Goal: Information Seeking & Learning: Find contact information

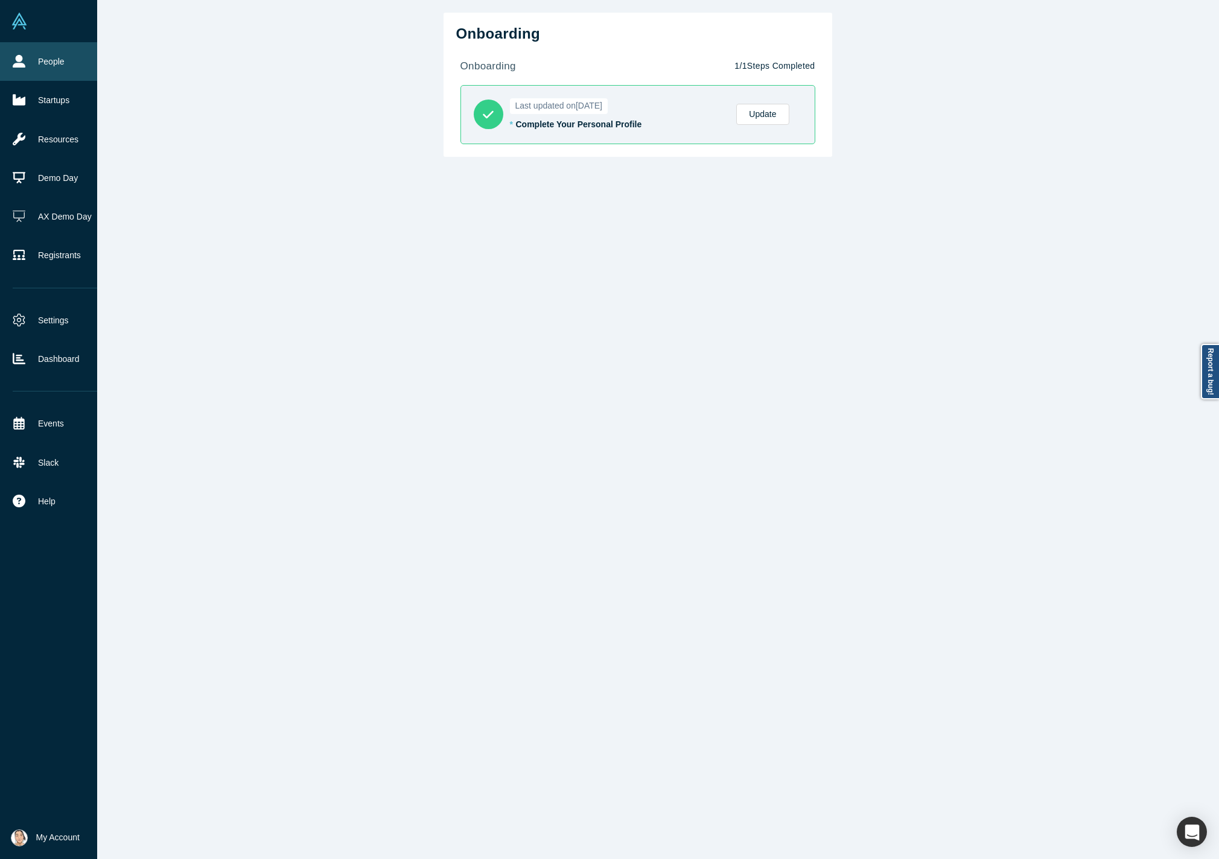
drag, startPoint x: 28, startPoint y: 60, endPoint x: 52, endPoint y: 59, distance: 24.8
click at [28, 60] on link "People" at bounding box center [57, 61] width 115 height 39
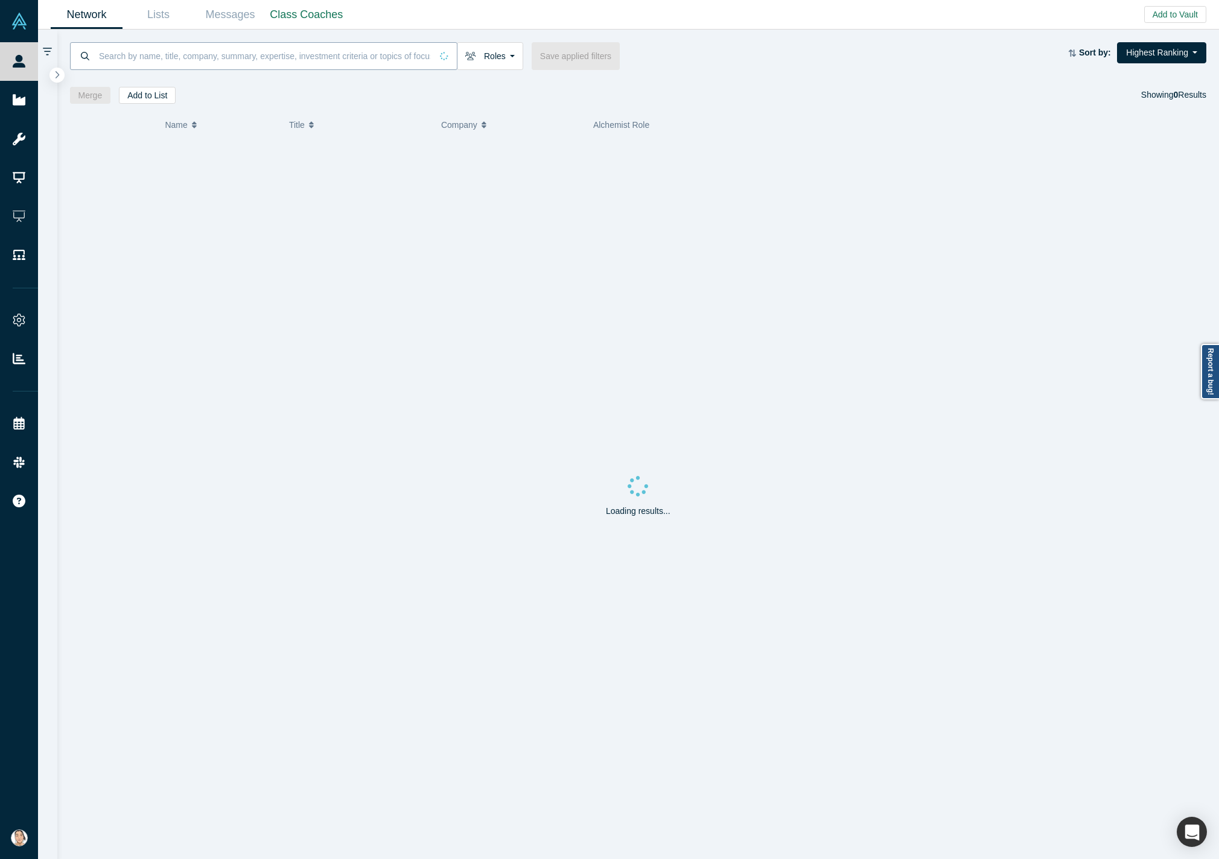
click at [317, 48] on input at bounding box center [265, 56] width 334 height 28
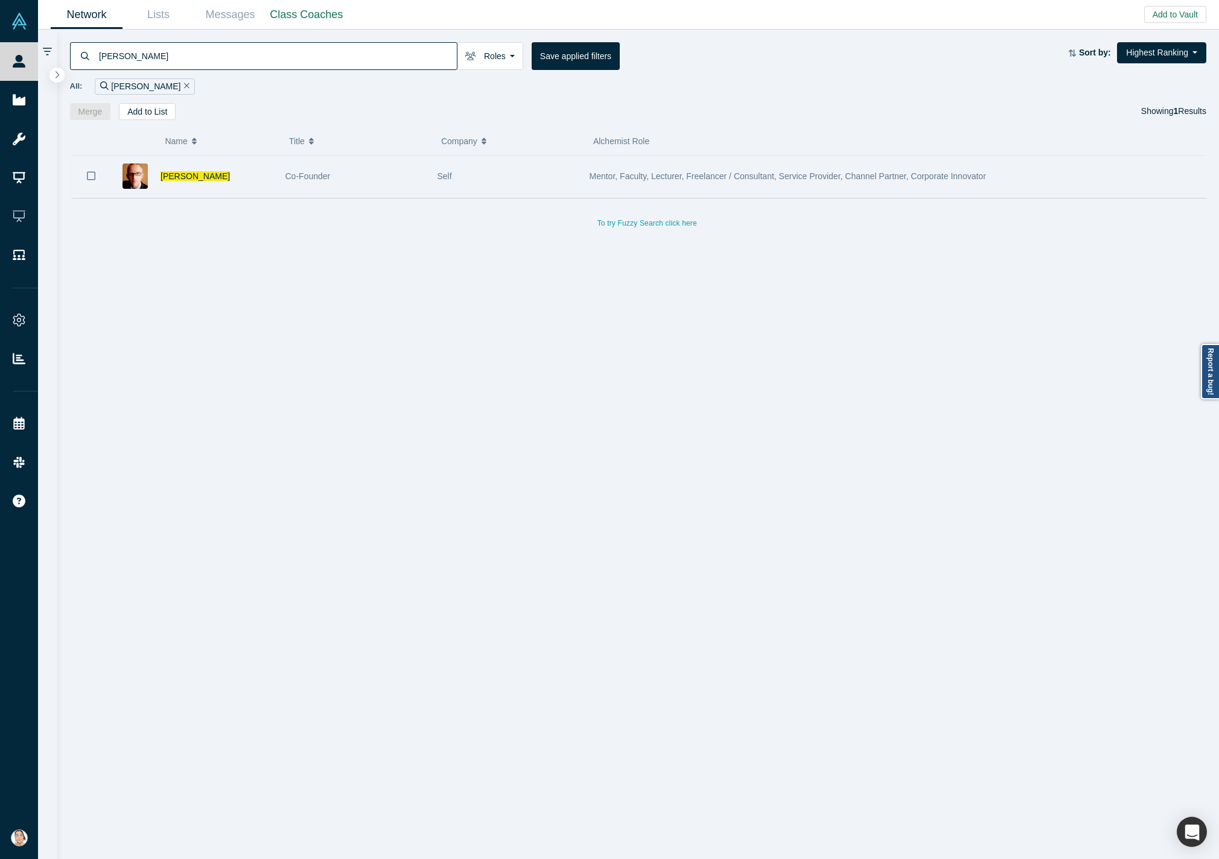
click at [236, 185] on div "[PERSON_NAME]" at bounding box center [216, 177] width 112 height 42
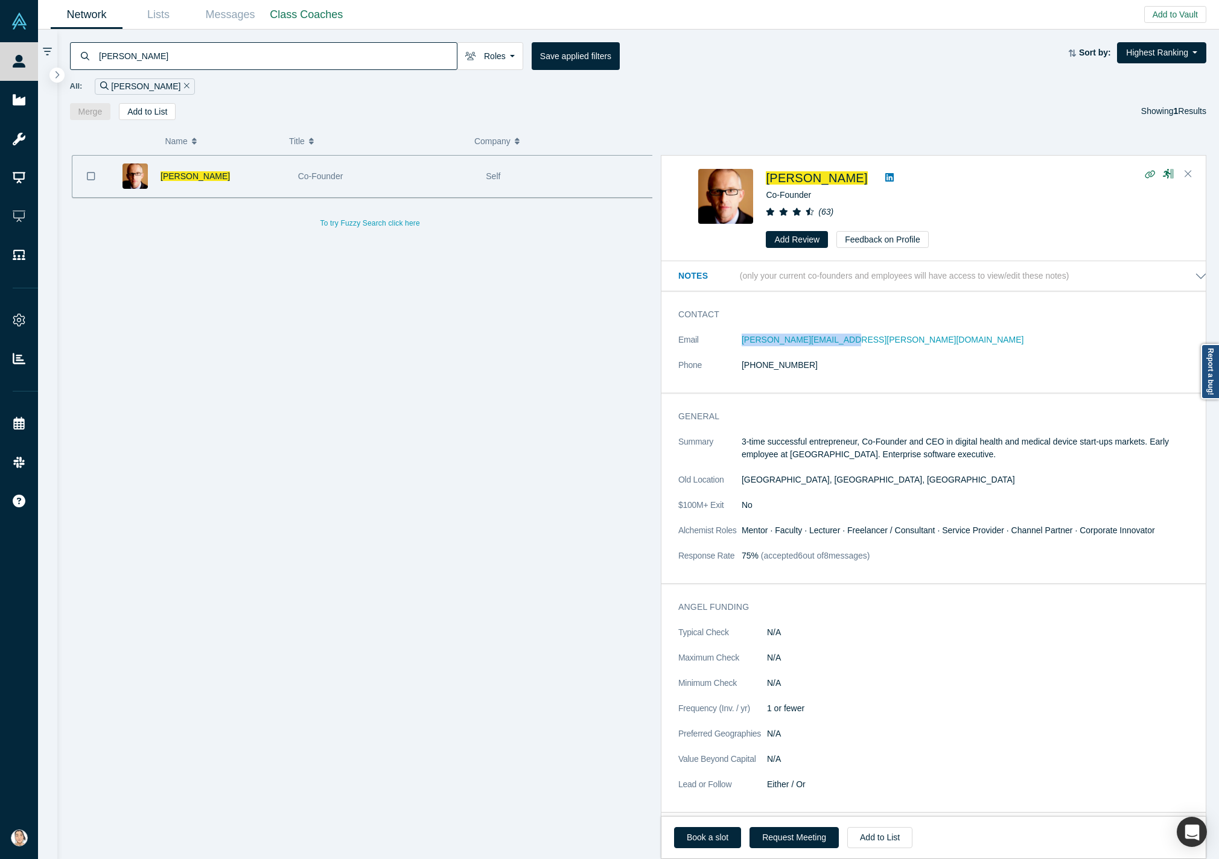
drag, startPoint x: 858, startPoint y: 339, endPoint x: 740, endPoint y: 350, distance: 118.1
click at [740, 350] on dl "Email [PERSON_NAME][EMAIL_ADDRESS][PERSON_NAME][DOMAIN_NAME] Phone [PHONE_NUMBE…" at bounding box center [942, 359] width 529 height 51
copy dl "[PERSON_NAME][EMAIL_ADDRESS][PERSON_NAME][DOMAIN_NAME]"
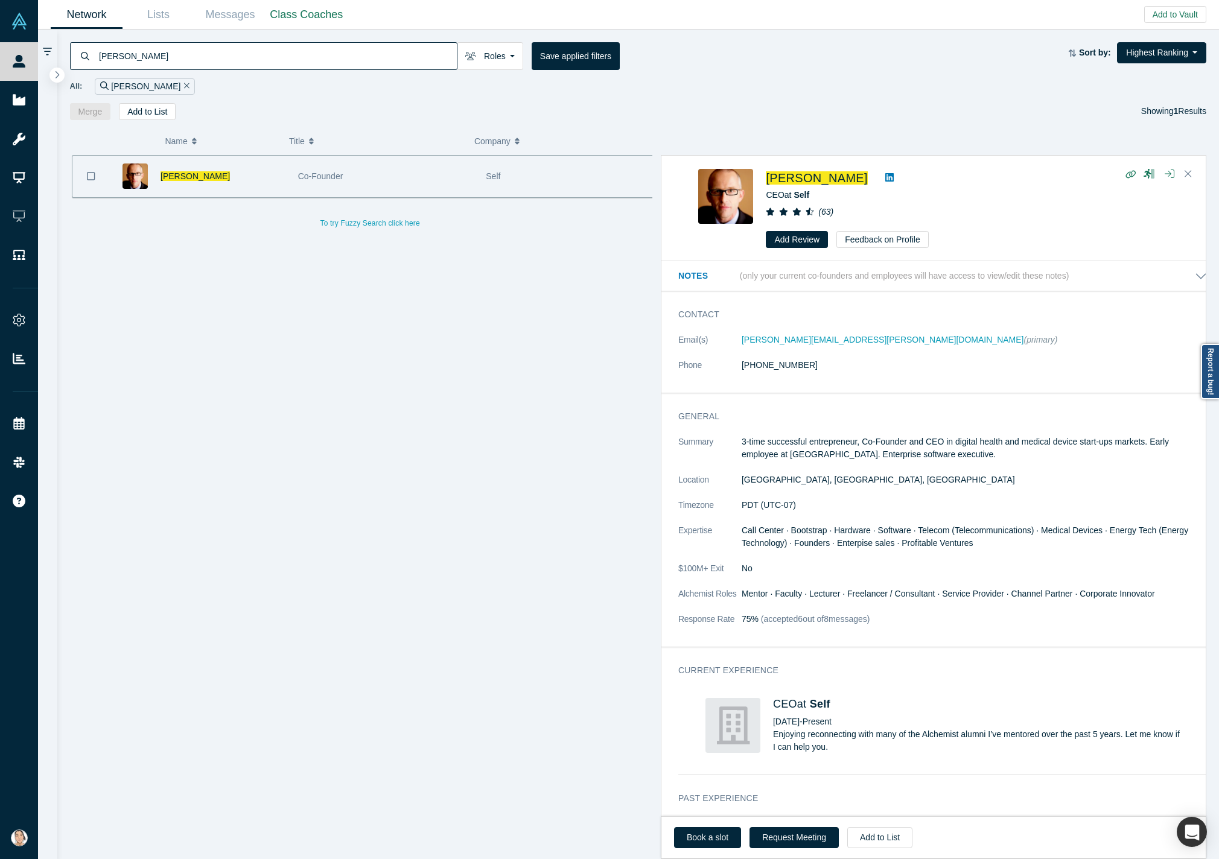
drag, startPoint x: 429, startPoint y: 39, endPoint x: 422, endPoint y: 50, distance: 12.7
click at [426, 43] on div "[PERSON_NAME] Roles Founders Faculty Mentors Alumni Mentor Angels VCs Corporate…" at bounding box center [638, 75] width 1162 height 90
click at [422, 50] on input "[PERSON_NAME]" at bounding box center [277, 56] width 359 height 28
click at [422, 51] on input "[PERSON_NAME]" at bounding box center [277, 56] width 359 height 28
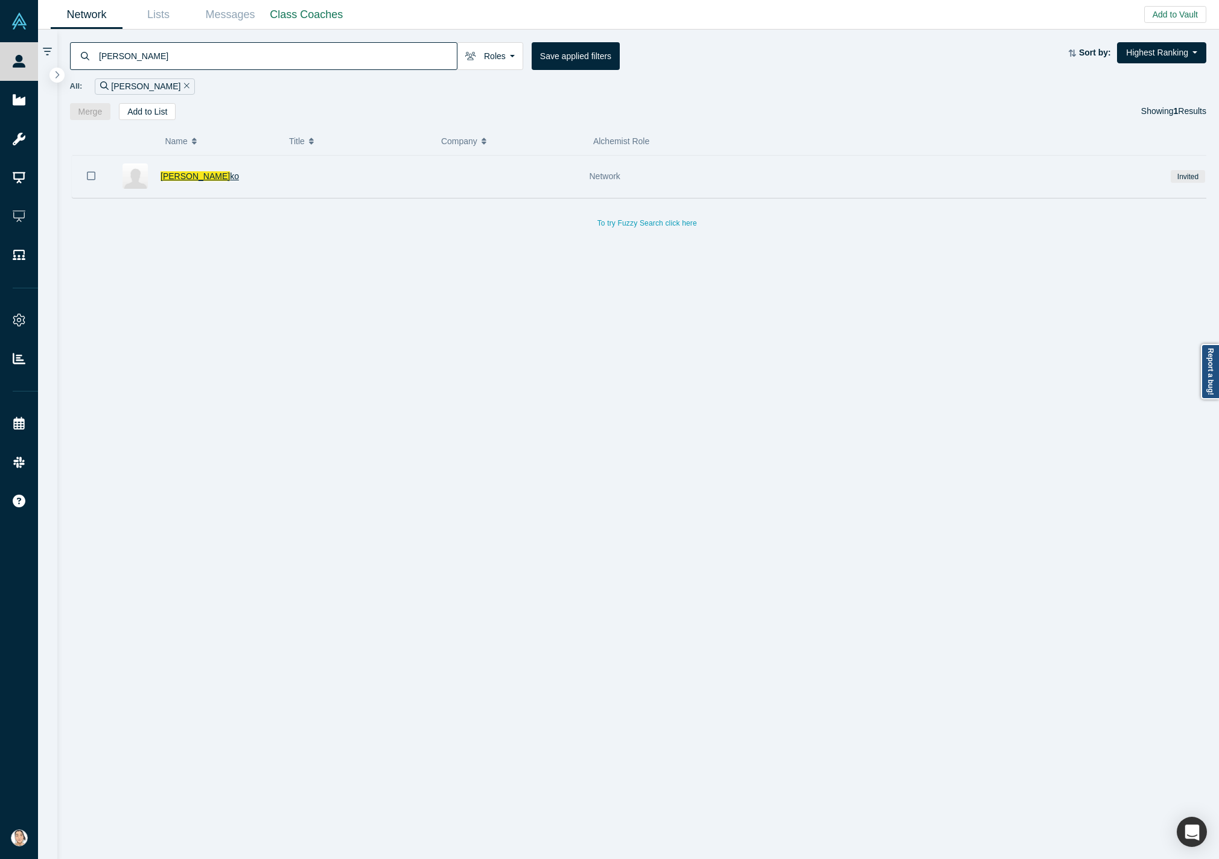
type input "[PERSON_NAME]"
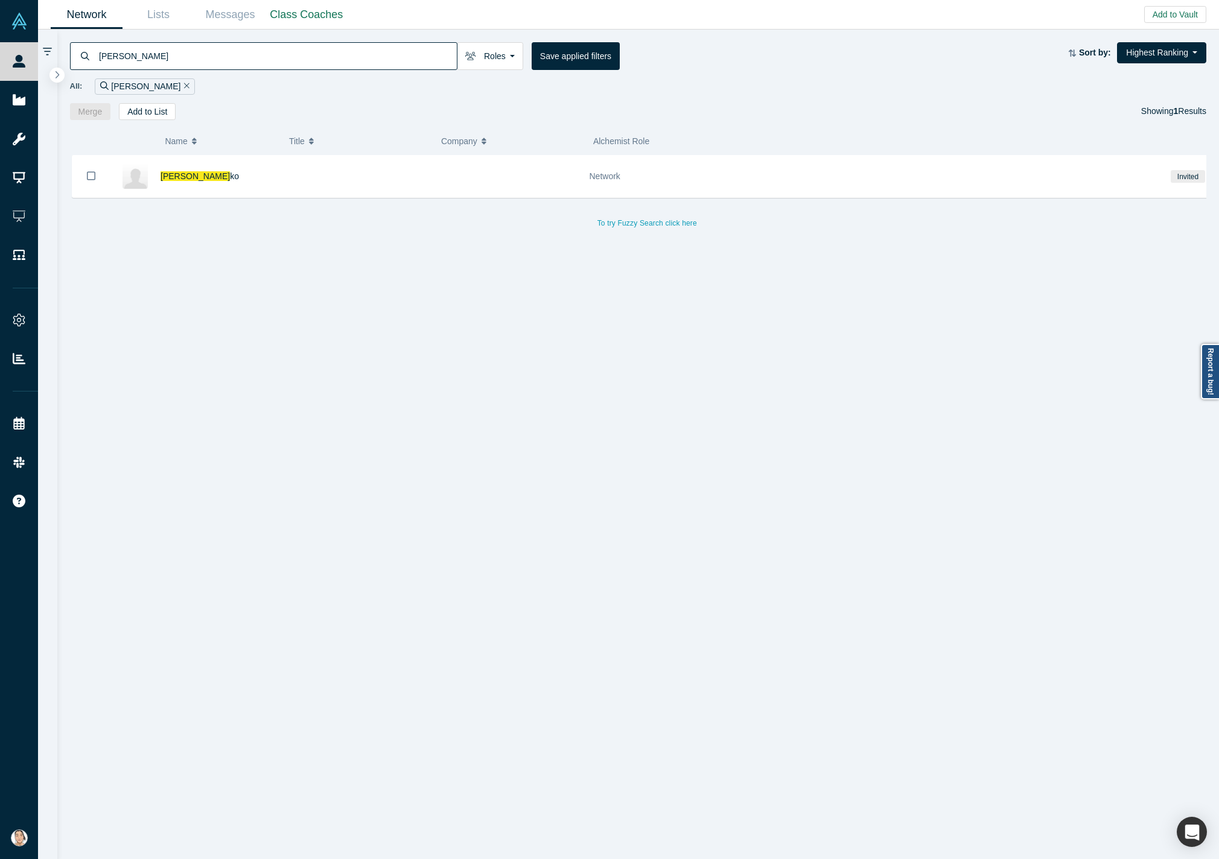
drag, startPoint x: 208, startPoint y: 177, endPoint x: 713, endPoint y: 779, distance: 785.4
click at [208, 177] on span "[PERSON_NAME]" at bounding box center [194, 176] width 69 height 10
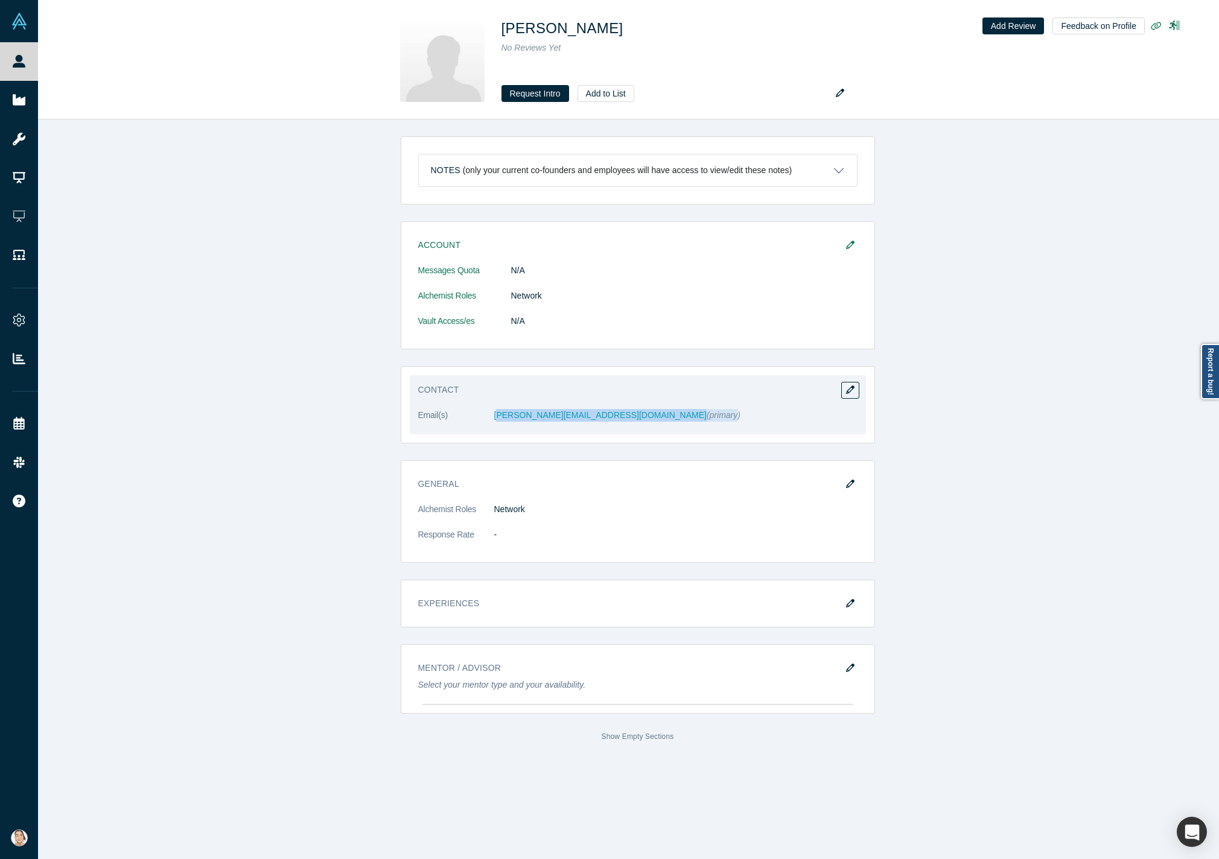
click at [488, 424] on dl "Email(s) [PERSON_NAME][EMAIL_ADDRESS][DOMAIN_NAME] (primary)" at bounding box center [637, 421] width 439 height 25
click at [477, 420] on dt "Email(s)" at bounding box center [456, 421] width 76 height 25
click at [478, 417] on dt "Email(s)" at bounding box center [456, 421] width 76 height 25
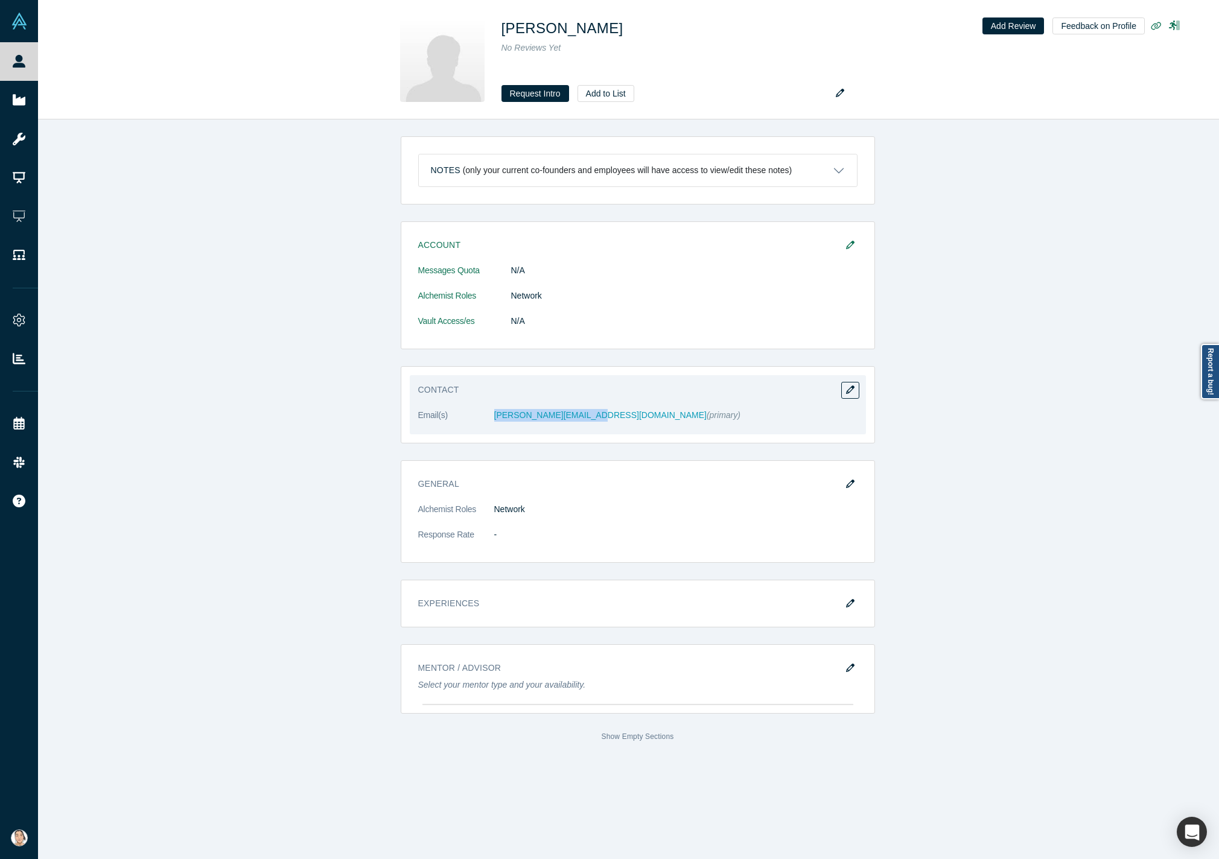
drag, startPoint x: 480, startPoint y: 417, endPoint x: 578, endPoint y: 426, distance: 98.2
click at [578, 426] on dl "Email(s) [PERSON_NAME][EMAIL_ADDRESS][DOMAIN_NAME] (primary)" at bounding box center [637, 421] width 439 height 25
copy dl "[PERSON_NAME][EMAIL_ADDRESS][DOMAIN_NAME]"
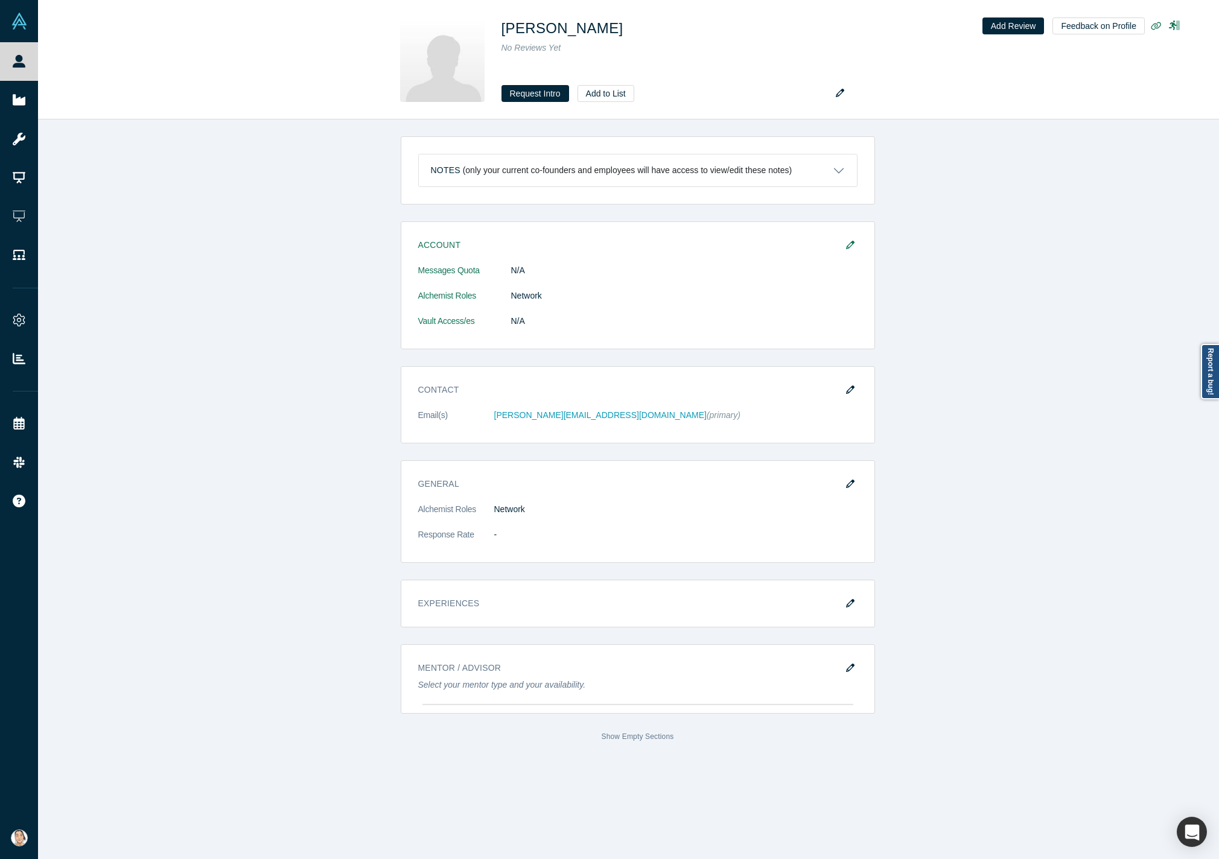
drag, startPoint x: 1052, startPoint y: 230, endPoint x: 1043, endPoint y: 230, distance: 9.1
click at [1048, 230] on div "Account Messages Quota N/A Alchemist Roles Network Vault Access/es N/A Contact …" at bounding box center [637, 482] width 1199 height 522
